Goal: Transaction & Acquisition: Purchase product/service

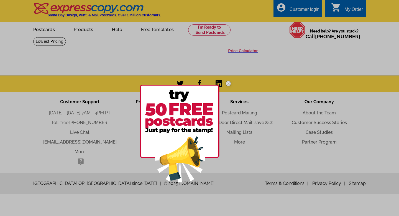
click at [228, 82] on img at bounding box center [229, 83] width 16 height 16
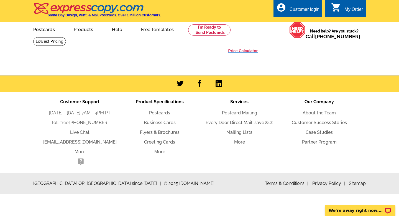
click at [242, 51] on h3 "Price Calculator" at bounding box center [243, 50] width 30 height 5
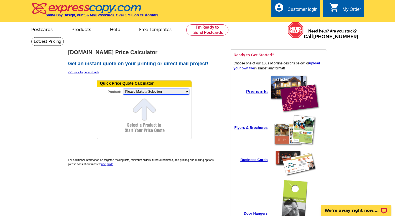
click at [181, 90] on select "Please Make a Selection Jumbo Postcard (5.5" x 8.5") Regular Postcard (4.25" x …" at bounding box center [156, 91] width 67 height 6
select select "6"
click at [123, 88] on select "Please Make a Selection Jumbo Postcard (5.5" x 8.5") Regular Postcard (4.25" x …" at bounding box center [156, 91] width 67 height 6
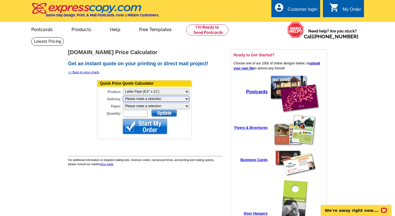
click at [177, 97] on select "Please make a selection Print + Address+USPS First Class Print-Only+Shipped To …" at bounding box center [156, 99] width 67 height 6
click at [173, 104] on select "Please make a selection Regular Bond Paper Gloss Cover" at bounding box center [156, 106] width 67 height 6
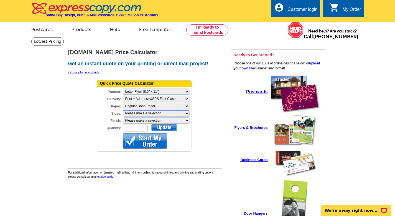
click at [149, 113] on select "Please make a selection One sided, color Two sided, full color" at bounding box center [156, 113] width 67 height 6
select select "1"
click at [123, 110] on select "Please make a selection One sided, color Two sided, full color" at bounding box center [156, 113] width 67 height 6
click at [146, 120] on select "Please make a selection Envelope Mailer Bi-fold Mailer Tri-fold Mailer" at bounding box center [156, 120] width 67 height 6
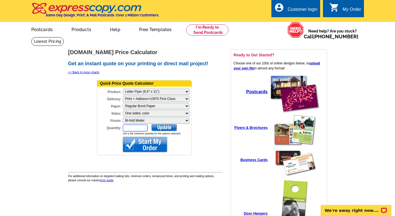
click at [140, 129] on input "Quantity:" at bounding box center [135, 128] width 25 height 7
type input "120"
click at [169, 126] on div at bounding box center [164, 127] width 26 height 7
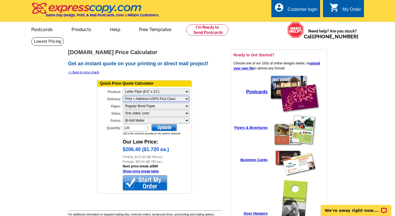
click at [174, 99] on select "Please make a selection Print + Address+USPS First Class" at bounding box center [156, 99] width 67 height 6
click at [123, 96] on select "Please make a selection Print + Address+USPS First Class" at bounding box center [156, 99] width 67 height 6
click at [172, 106] on select "Please make a selection Regular Bond Paper Gloss Cover" at bounding box center [156, 106] width 67 height 6
click at [123, 103] on select "Please make a selection Regular Bond Paper Gloss Cover" at bounding box center [156, 106] width 67 height 6
click at [173, 99] on select "Please make a selection Print + Address+USPS First Class" at bounding box center [156, 99] width 67 height 6
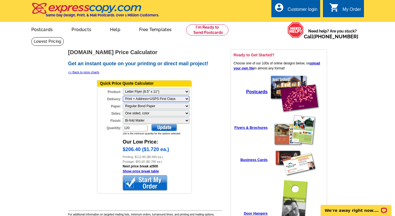
click at [123, 96] on select "Please make a selection Print + Address+USPS First Class" at bounding box center [156, 99] width 67 height 6
click at [155, 119] on select "Please make a selection Envelope Mailer Bi-fold Mailer Tri-fold Mailer" at bounding box center [156, 120] width 67 height 6
click at [151, 112] on select "Please make a selection One sided, color Two sided, full color" at bounding box center [156, 113] width 67 height 6
select select "0"
click at [123, 110] on select "Please make a selection One sided, color Two sided, full color" at bounding box center [156, 113] width 67 height 6
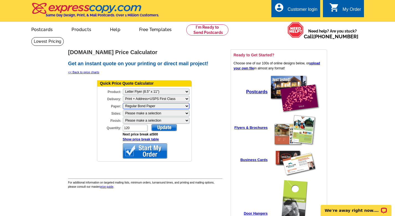
click at [153, 106] on select "Please make a selection Regular Bond Paper Gloss Cover" at bounding box center [156, 106] width 67 height 6
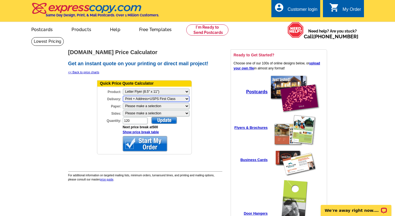
click at [156, 98] on select "Please make a selection Print + Address+USPS First Class Print-Only+Shipped To …" at bounding box center [156, 99] width 67 height 6
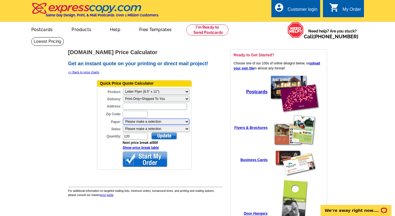
click at [145, 121] on select "Please make a selection Uncoated Heavy Card Stock Uncoated Cover Stock Regular …" at bounding box center [156, 121] width 67 height 6
click at [144, 129] on select "Please make a selection One sided, color Two sided, color + B/W Two sided, full…" at bounding box center [156, 129] width 67 height 6
select select "1"
click at [123, 126] on select "Please make a selection One sided, color Two sided, color + B/W Two sided, full…" at bounding box center [156, 129] width 67 height 6
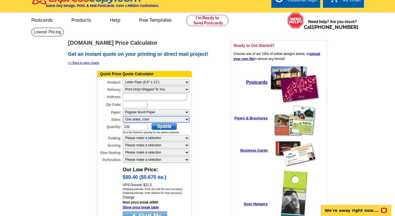
scroll to position [10, 0]
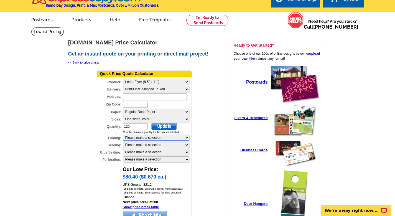
click at [151, 137] on select "Please make a selection 1 fold (bi-fold) 2 folds (tri-fold)" at bounding box center [156, 138] width 67 height 6
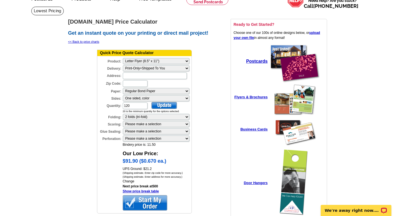
scroll to position [31, 0]
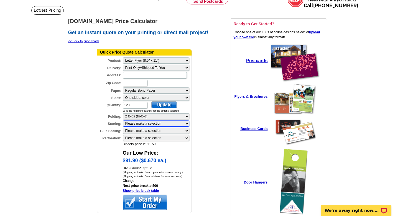
click at [149, 122] on select "Please make a selection 1 score 2 scores" at bounding box center [156, 123] width 67 height 6
click at [144, 124] on select "Please make a selection 1 score 2 scores" at bounding box center [156, 123] width 67 height 6
click at [144, 123] on select "Please make a selection 1 score 2 scores" at bounding box center [156, 123] width 67 height 6
click at [149, 130] on select "Please make a selection 2 dots (bi-fold) 2 dots (tri-fold)" at bounding box center [156, 131] width 67 height 6
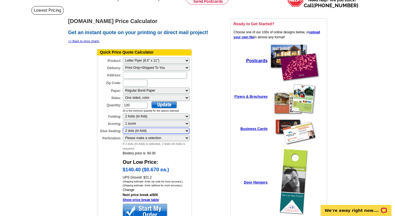
click at [146, 131] on select "Please make a selection 2 dots (bi-fold) 2 dots (tri-fold)" at bounding box center [156, 131] width 67 height 6
click at [145, 131] on select "Please make a selection 2 dots (bi-fold) 2 dots (tri-fold)" at bounding box center [156, 131] width 67 height 6
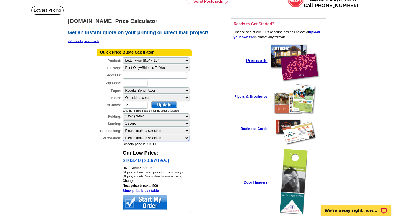
click at [145, 136] on select "Please make a selection 1 perforation 2 perforations" at bounding box center [156, 138] width 67 height 6
click at [145, 138] on select "Please make a selection 1 perforation 2 perforations" at bounding box center [156, 138] width 67 height 6
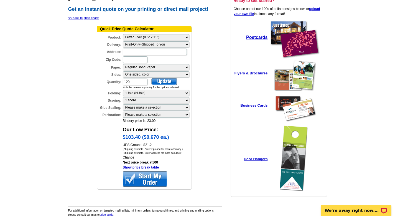
scroll to position [50, 0]
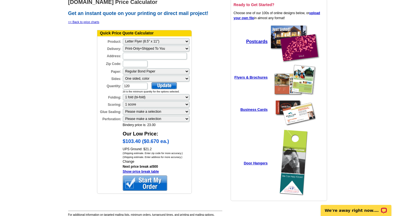
click at [147, 182] on div at bounding box center [145, 182] width 44 height 15
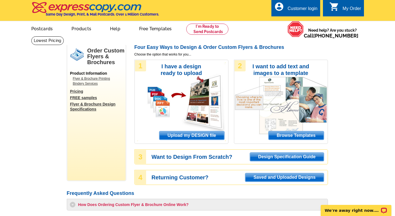
scroll to position [10, 0]
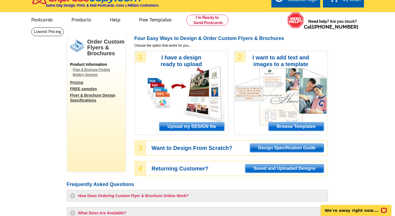
click at [190, 128] on span "Upload my DESIGN file" at bounding box center [191, 126] width 65 height 8
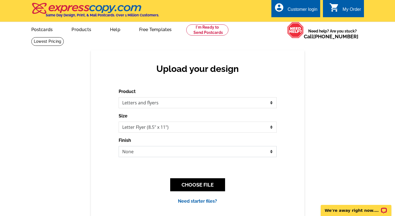
click at [156, 152] on select "None Envelope Mailer Bi-fold Mailer Tri-fold Mailer" at bounding box center [198, 151] width 158 height 11
click at [119, 146] on select "None Envelope Mailer Bi-fold Mailer Tri-fold Mailer" at bounding box center [198, 151] width 158 height 11
click at [188, 187] on button "CHOOSE FILE" at bounding box center [197, 184] width 55 height 13
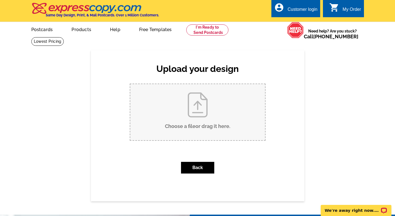
click at [197, 124] on input "Choose a file or drag it here ." at bounding box center [197, 112] width 135 height 56
type input "C:\fakepath\Checklist 6 - Free Home Valuations Marketing.pdf"
